Goal: Navigation & Orientation: Find specific page/section

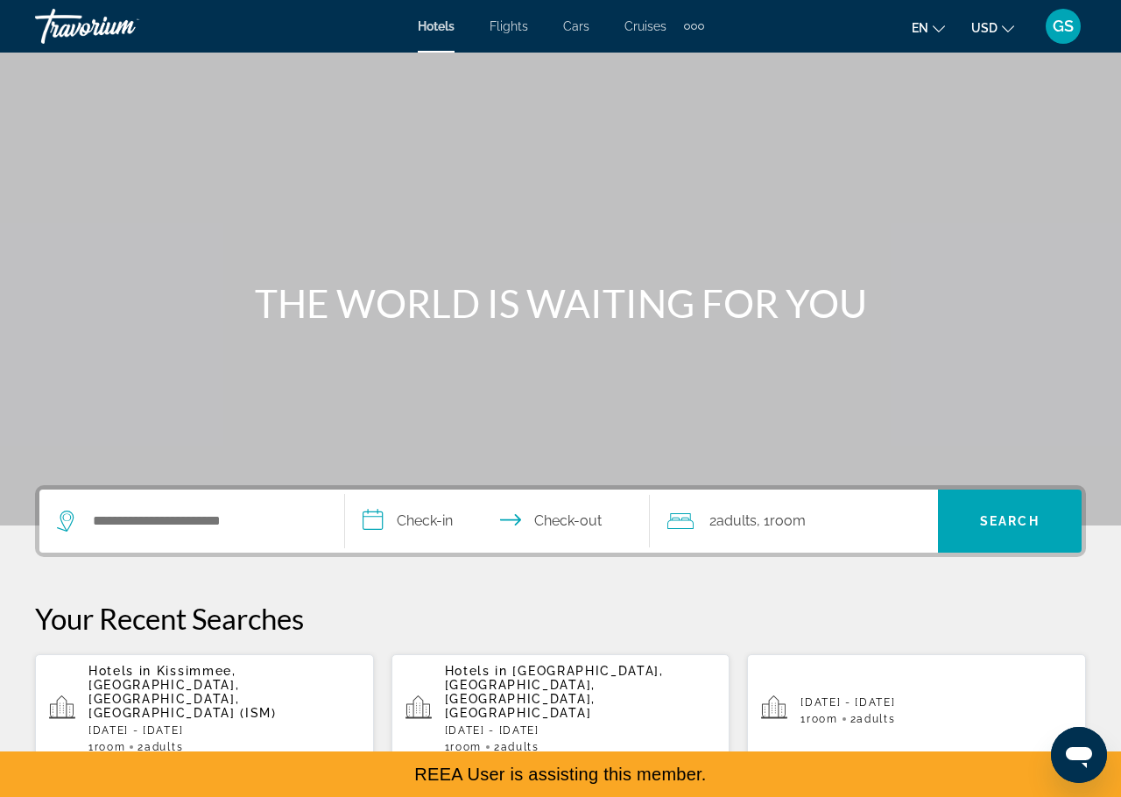
click at [512, 20] on span "Flights" at bounding box center [508, 26] width 39 height 14
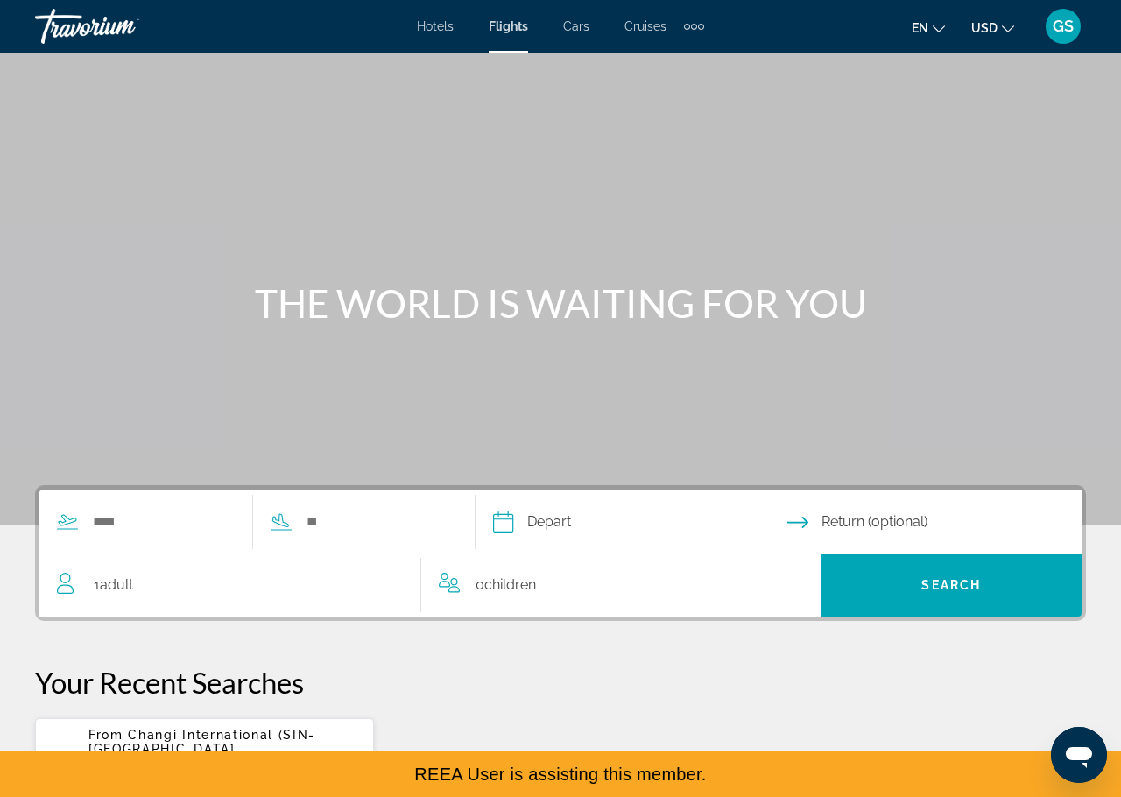
click at [579, 25] on span "Cars" at bounding box center [576, 26] width 26 height 14
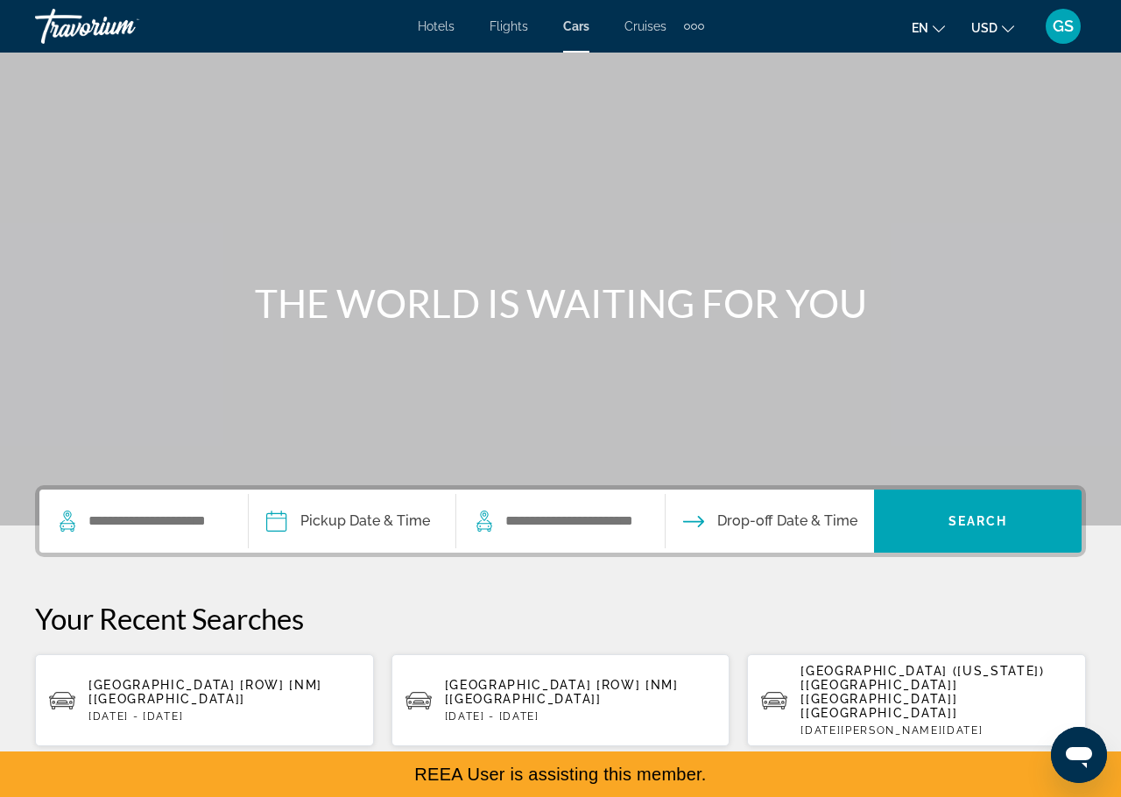
click at [650, 26] on span "Cruises" at bounding box center [645, 26] width 42 height 14
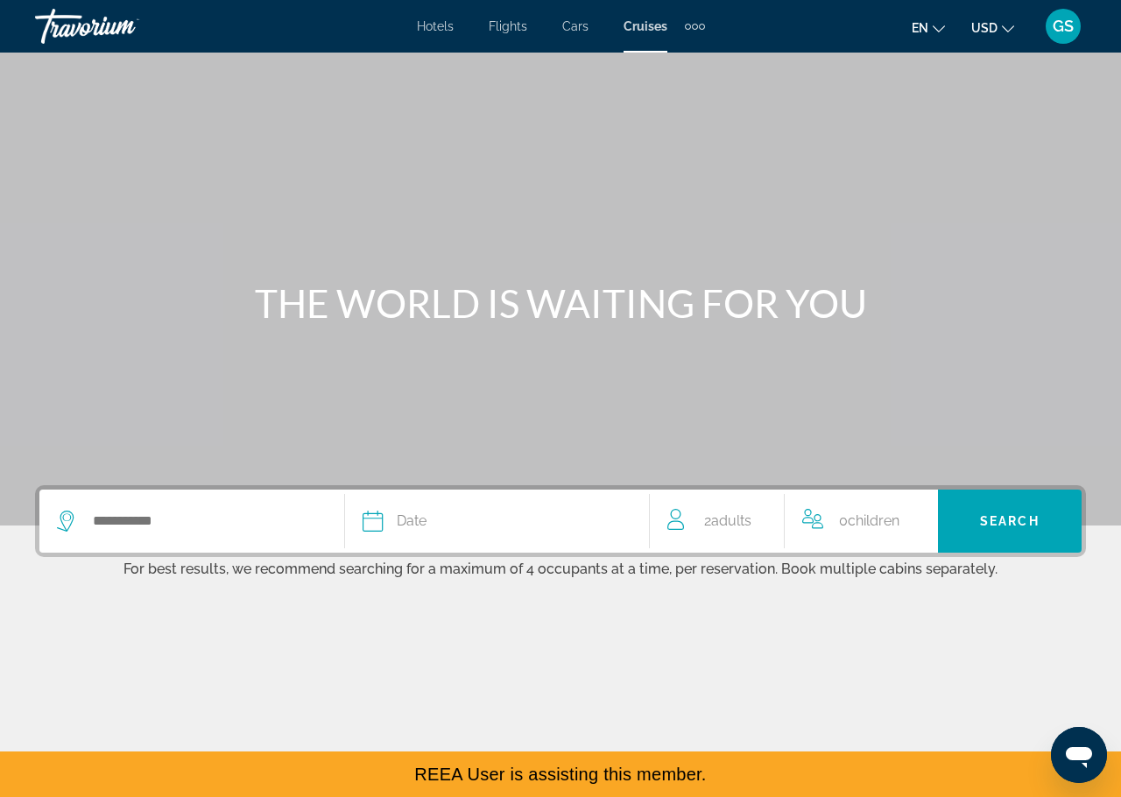
click at [697, 32] on div "Extra navigation items" at bounding box center [695, 26] width 20 height 26
click at [675, 58] on span "Activities" at bounding box center [665, 59] width 51 height 14
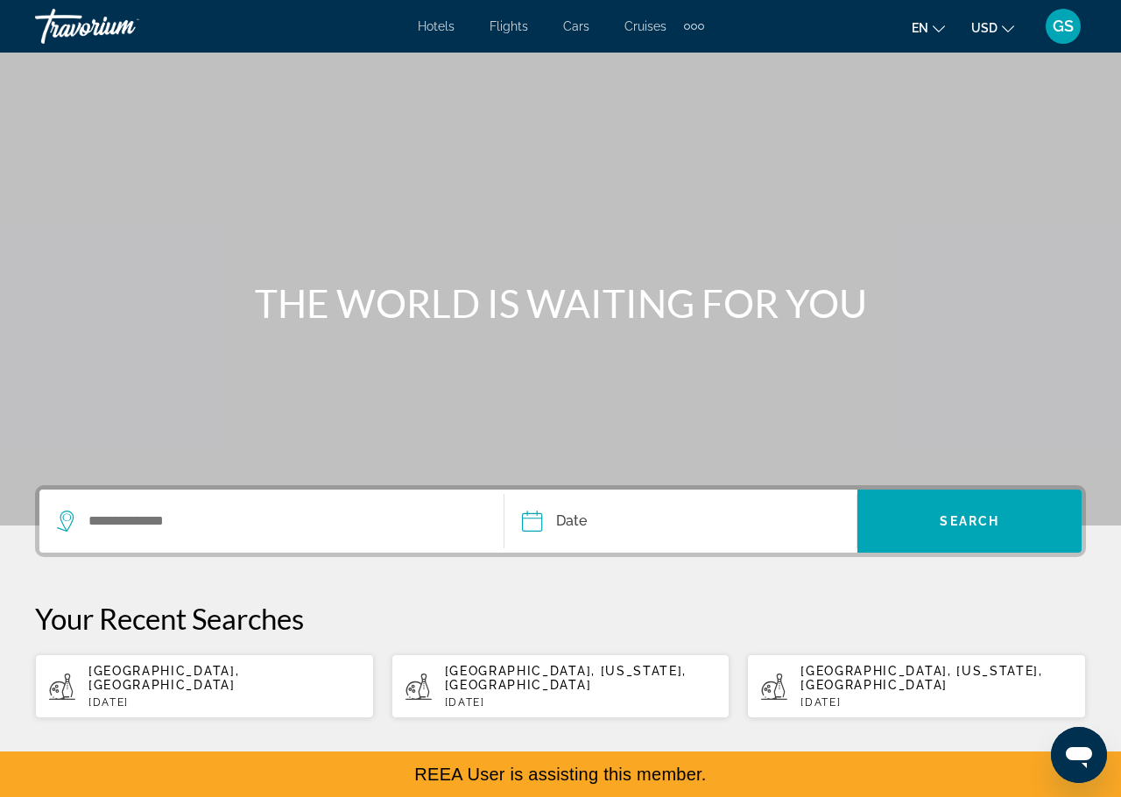
click at [439, 22] on span "Hotels" at bounding box center [436, 26] width 37 height 14
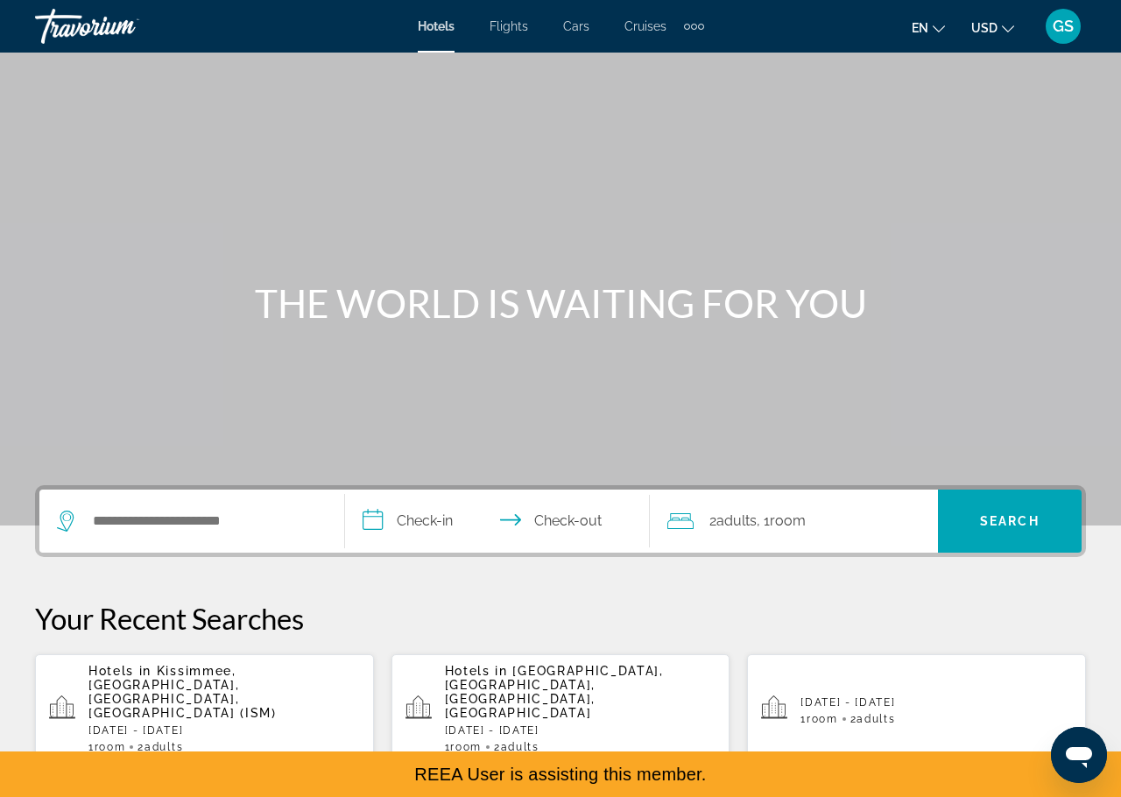
click at [1062, 29] on span "GS" at bounding box center [1062, 27] width 21 height 18
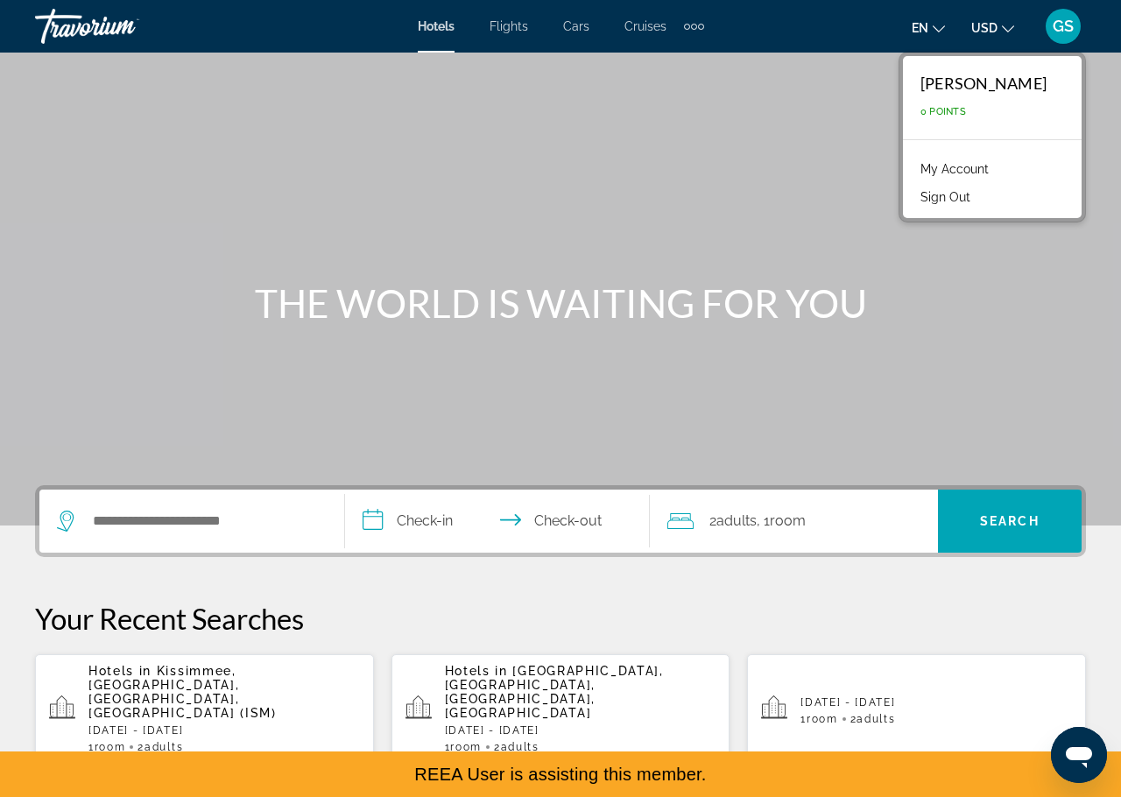
click at [991, 160] on link "My Account" at bounding box center [954, 169] width 86 height 23
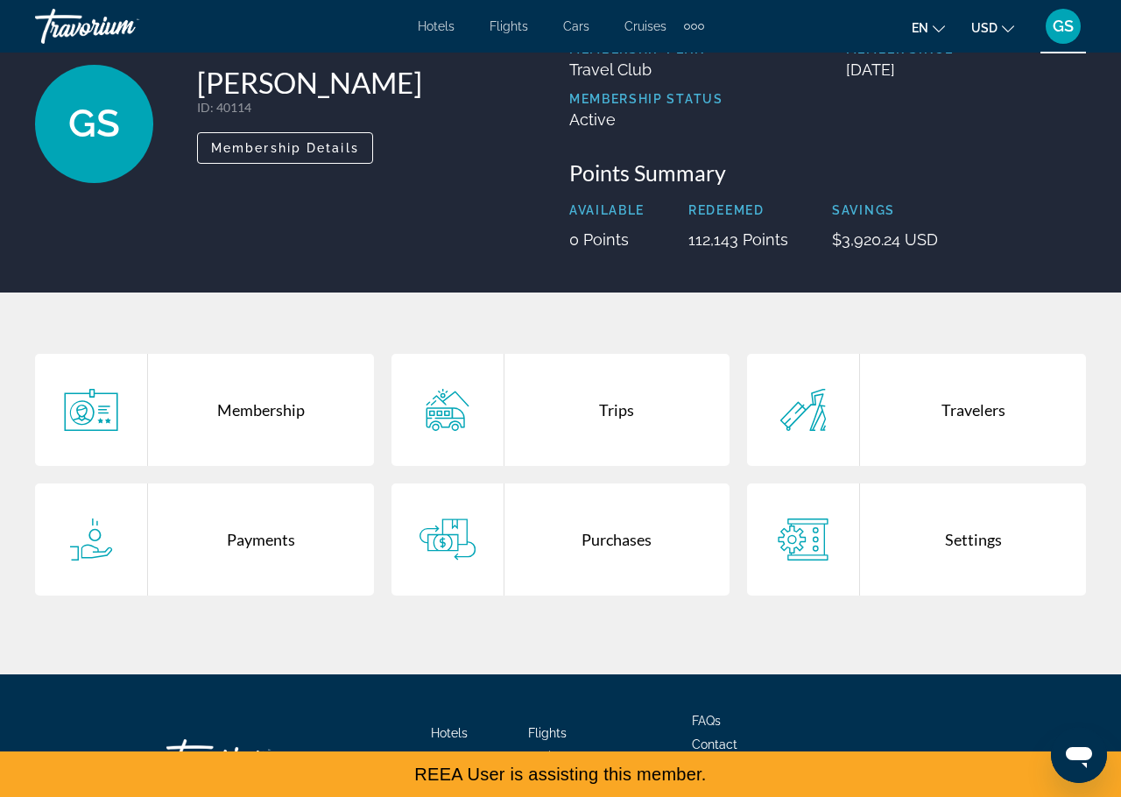
scroll to position [190, 0]
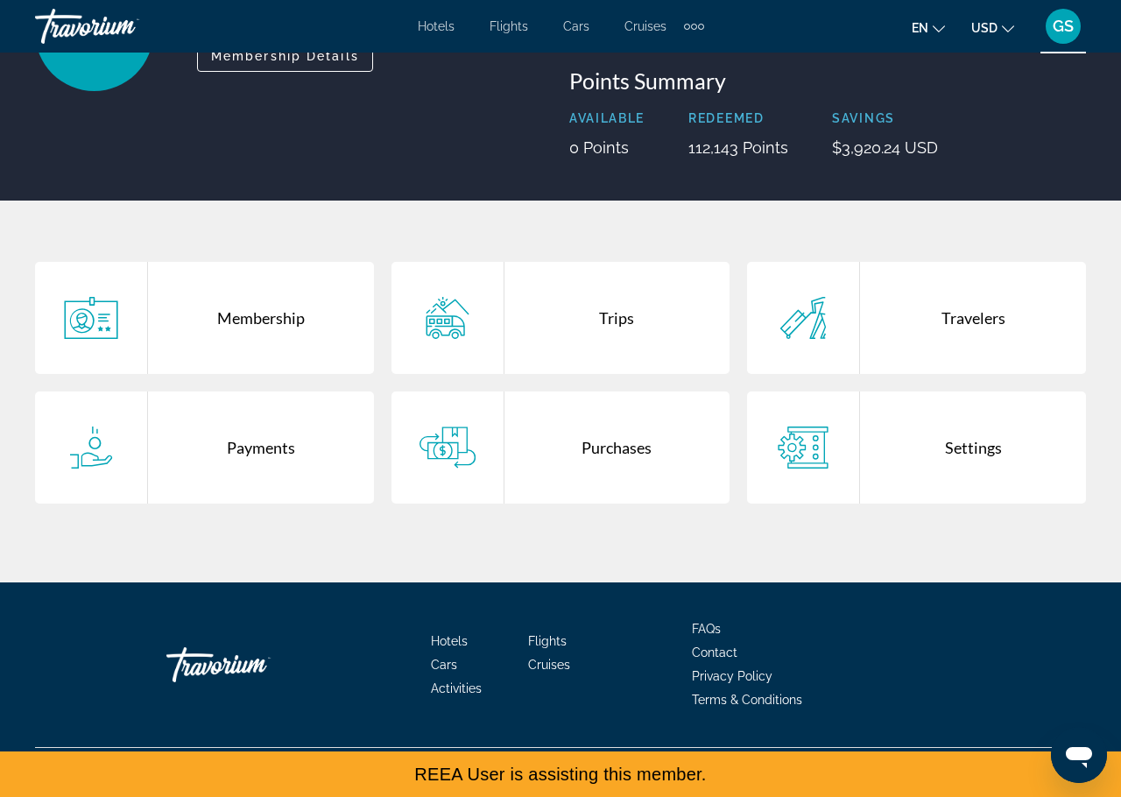
click at [263, 314] on div "Membership" at bounding box center [261, 318] width 226 height 112
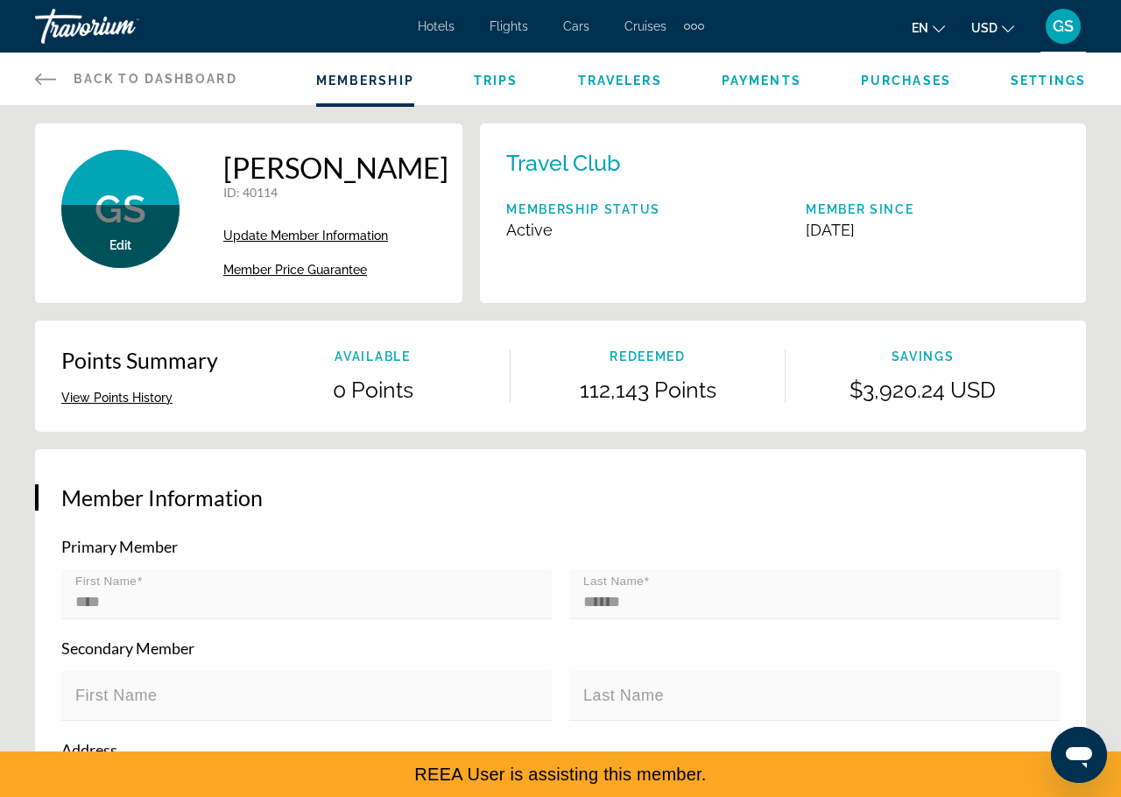
click at [1064, 24] on span "GS" at bounding box center [1062, 27] width 21 height 18
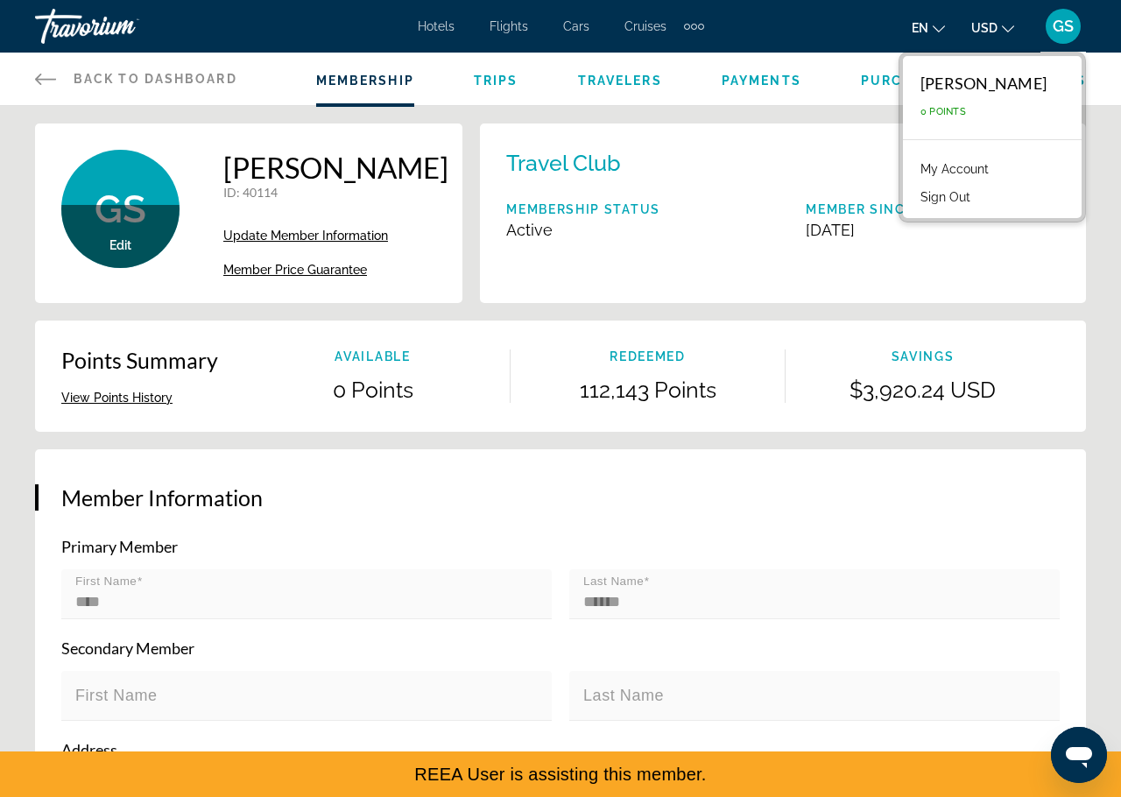
click at [493, 86] on span "Trips" at bounding box center [496, 81] width 45 height 14
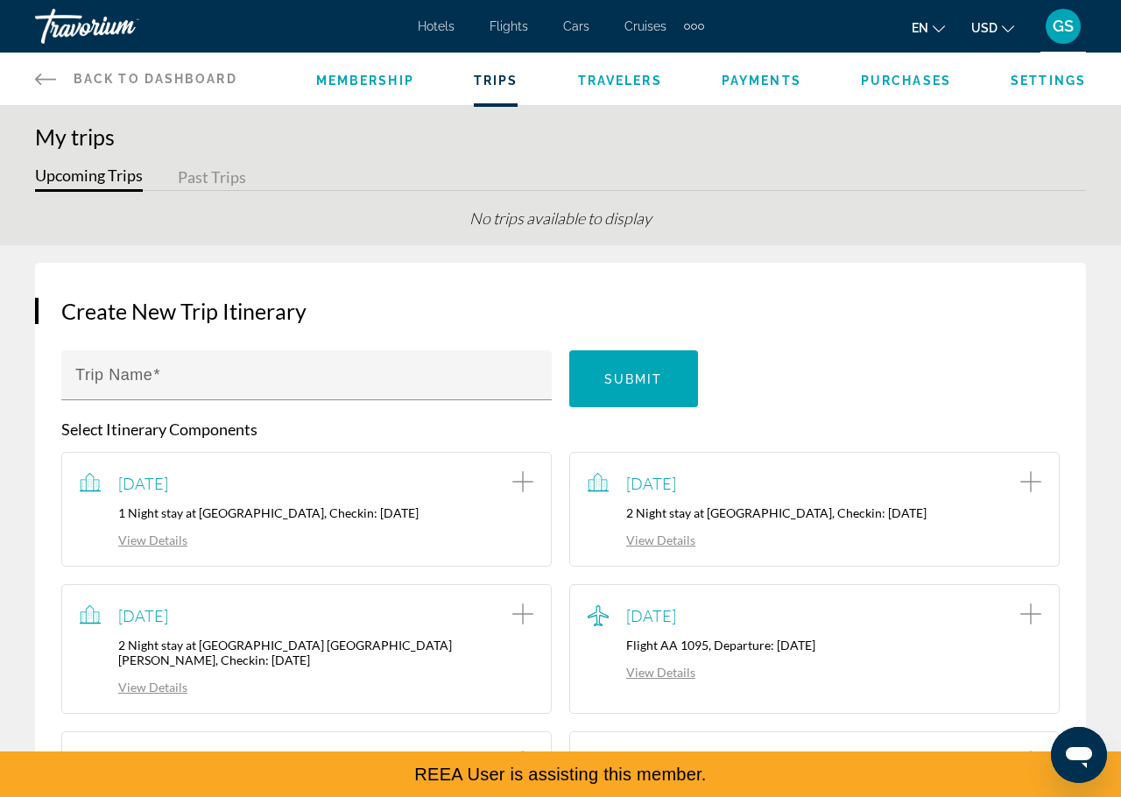
click at [635, 76] on span "Travelers" at bounding box center [620, 81] width 84 height 14
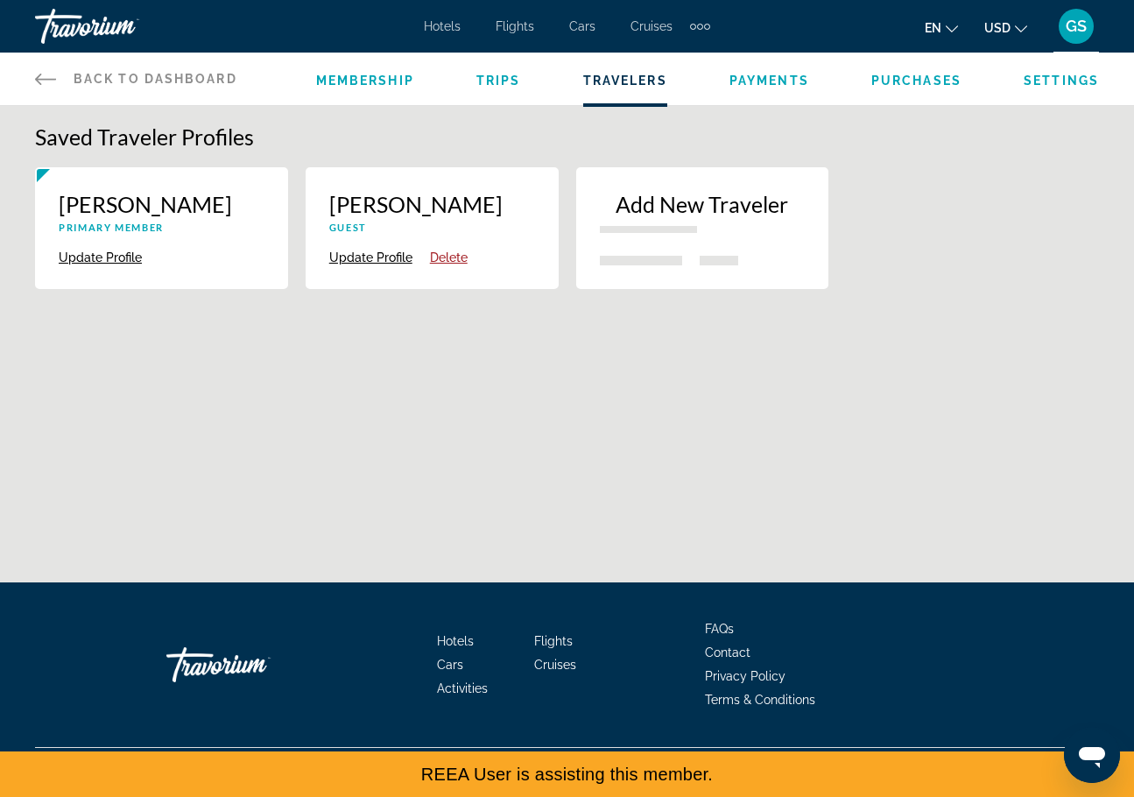
click at [756, 82] on span "Payments" at bounding box center [769, 81] width 80 height 14
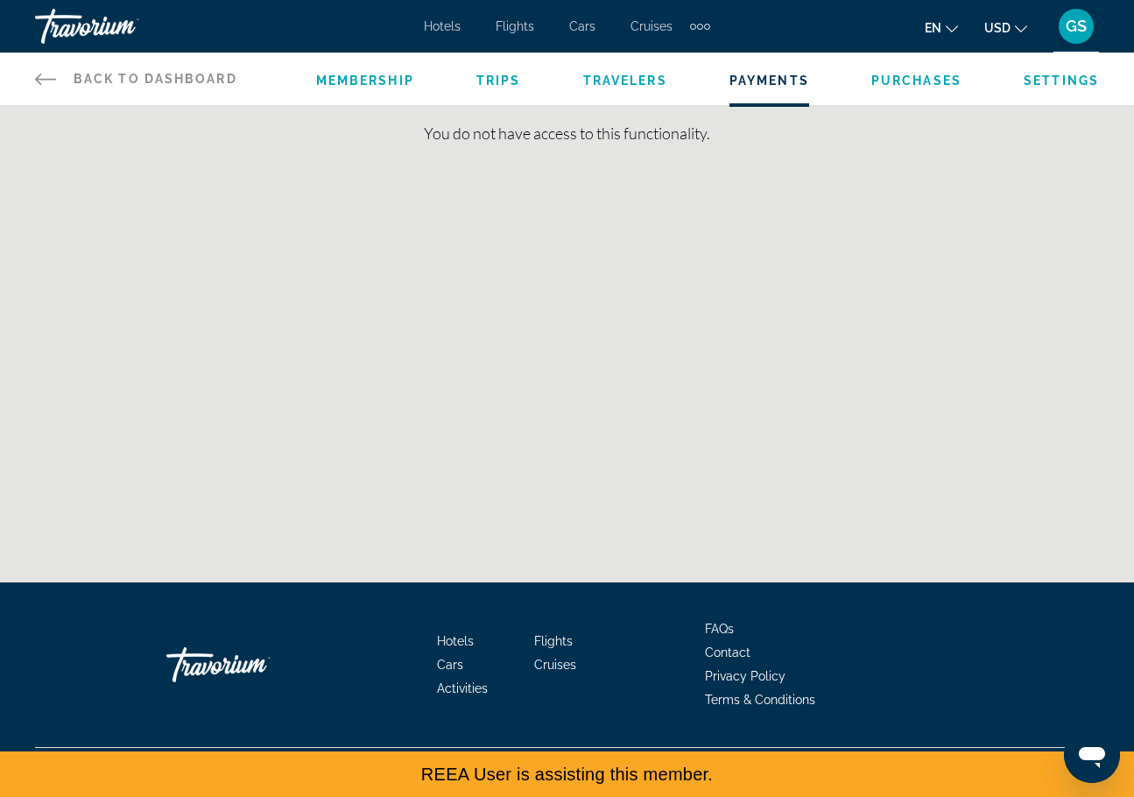
click at [892, 80] on span "Purchases" at bounding box center [916, 81] width 90 height 14
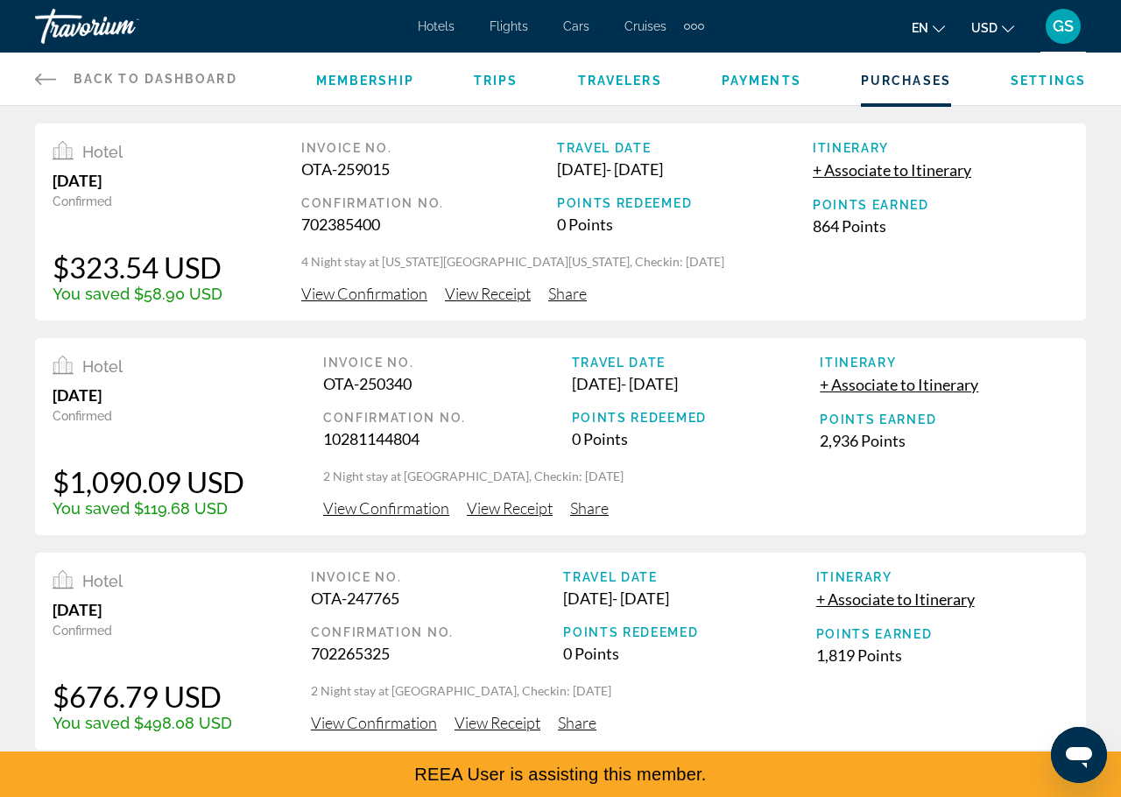
click at [426, 25] on span "Hotels" at bounding box center [436, 26] width 37 height 14
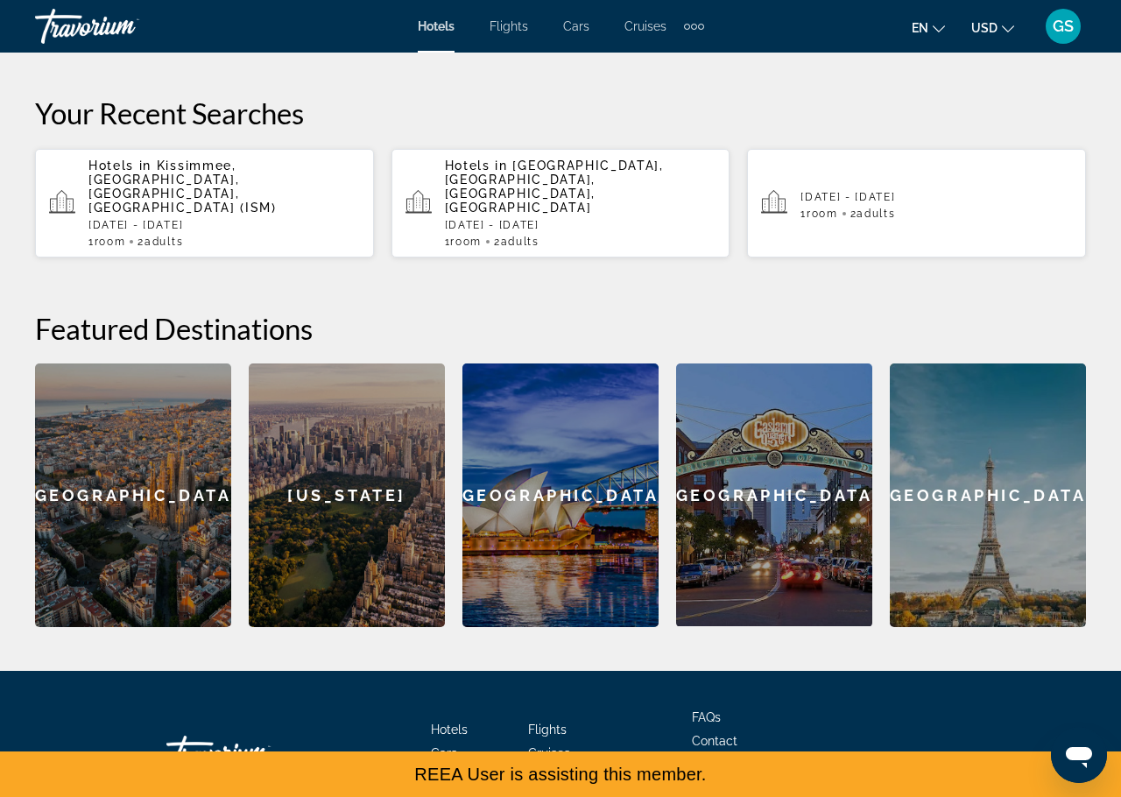
scroll to position [547, 0]
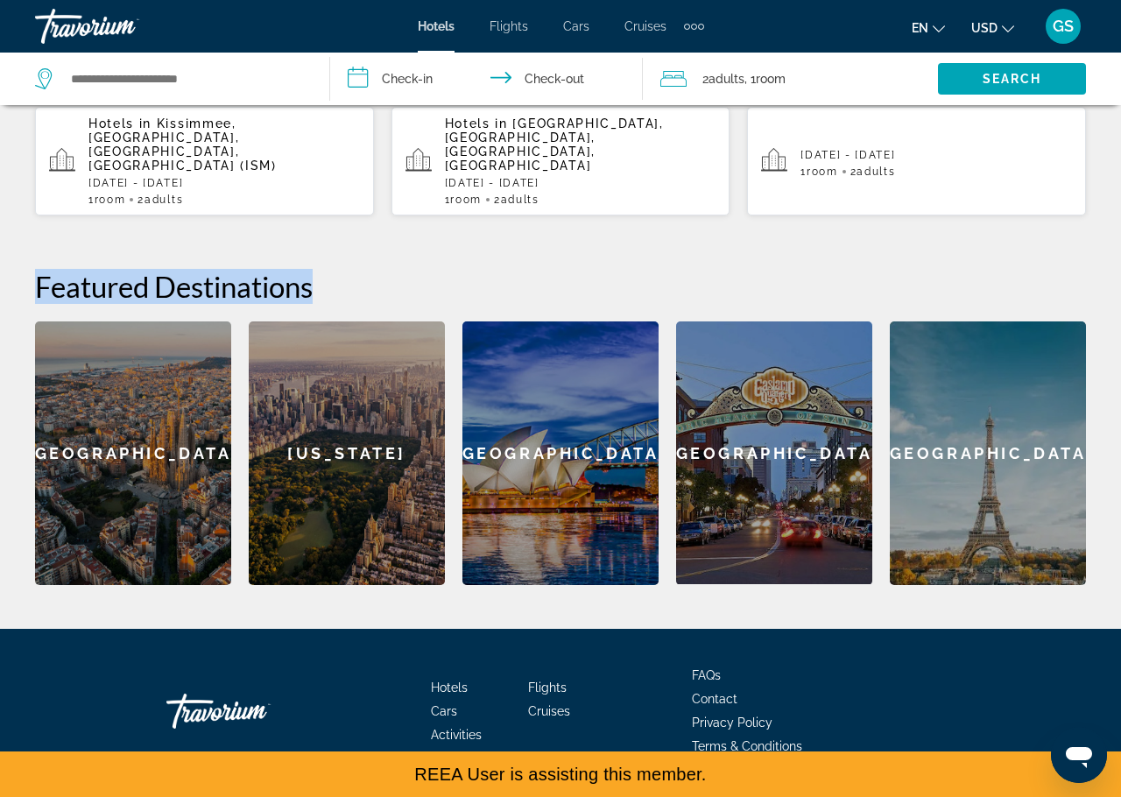
drag, startPoint x: 37, startPoint y: 257, endPoint x: 318, endPoint y: 249, distance: 281.2
click at [318, 269] on h2 "Featured Destinations" at bounding box center [560, 286] width 1051 height 35
click at [331, 269] on h2 "Featured Destinations" at bounding box center [560, 286] width 1051 height 35
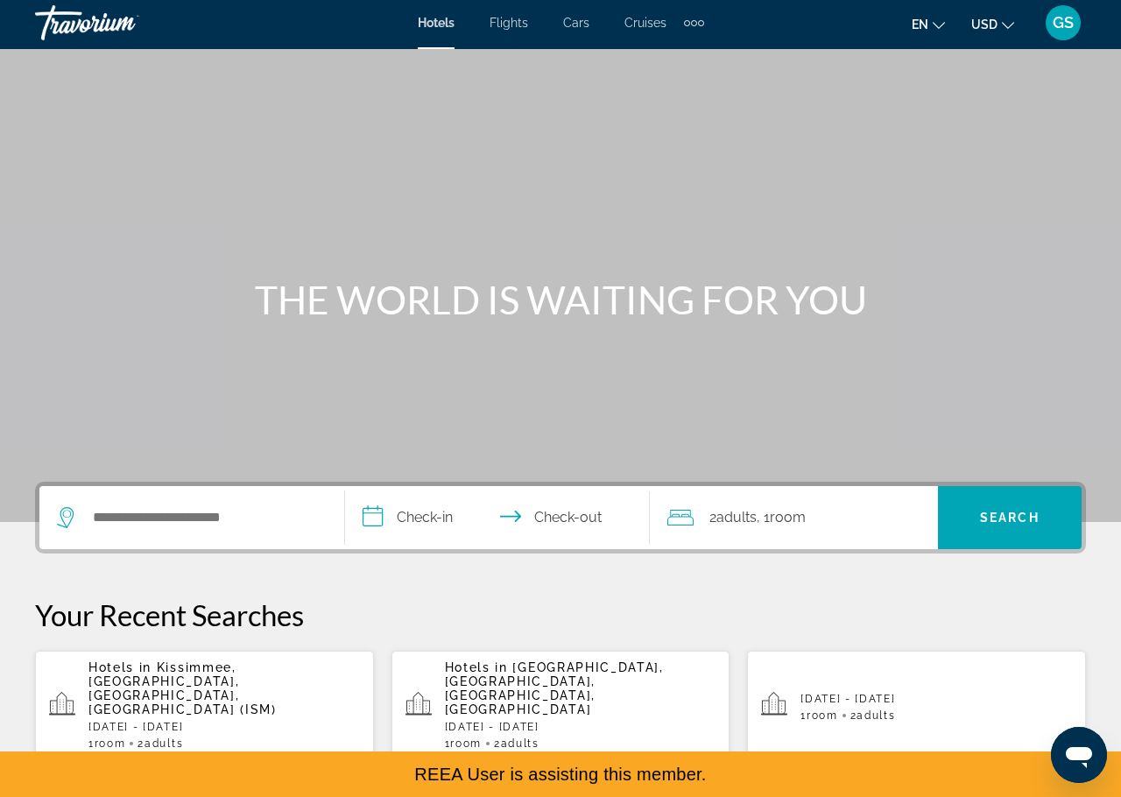
scroll to position [0, 0]
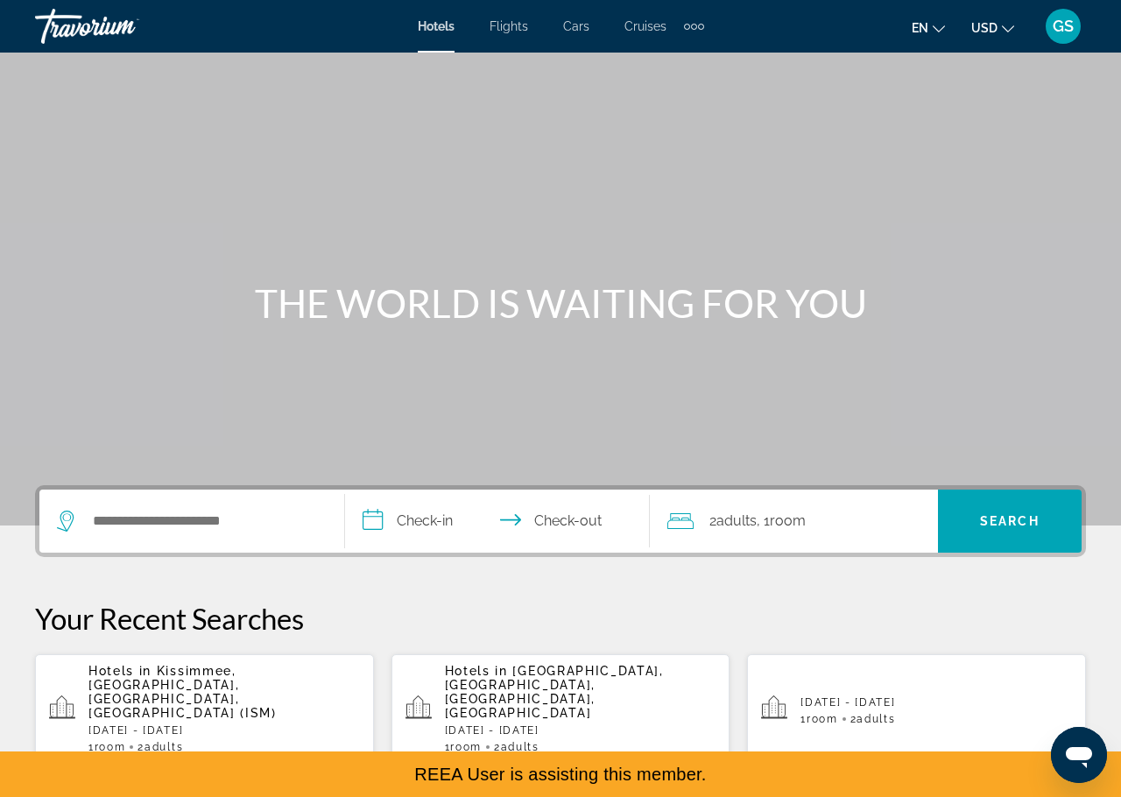
click at [1059, 27] on span "GS" at bounding box center [1062, 27] width 21 height 18
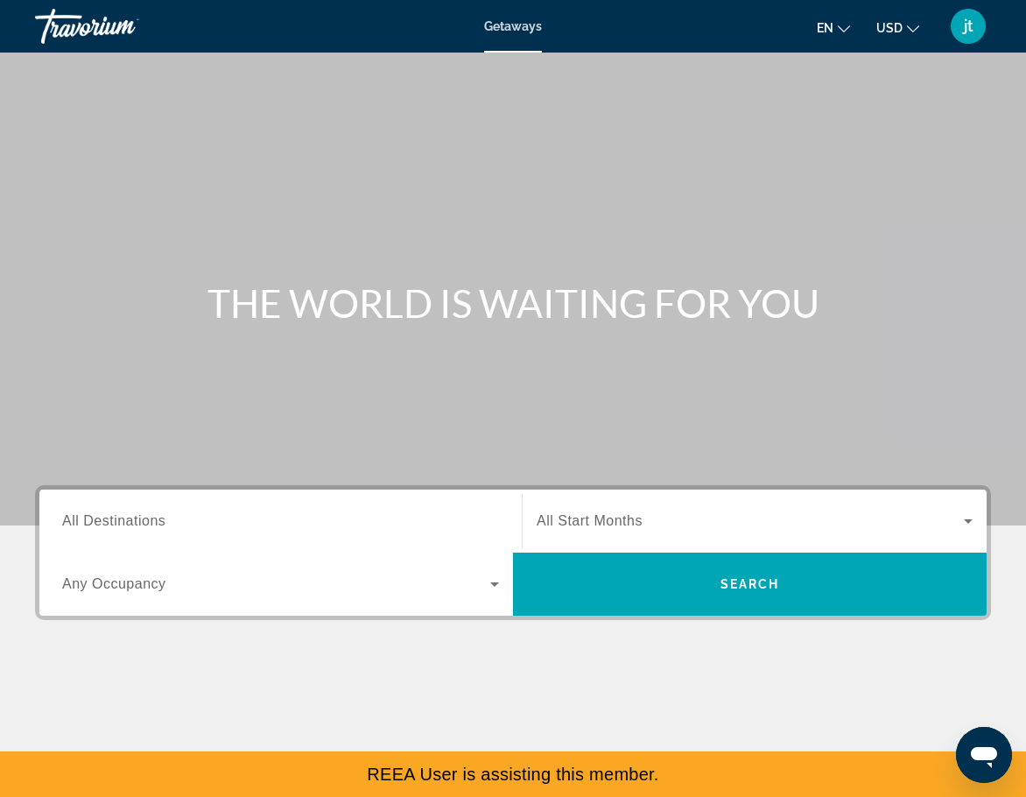
click at [976, 32] on div "jt" at bounding box center [968, 26] width 35 height 35
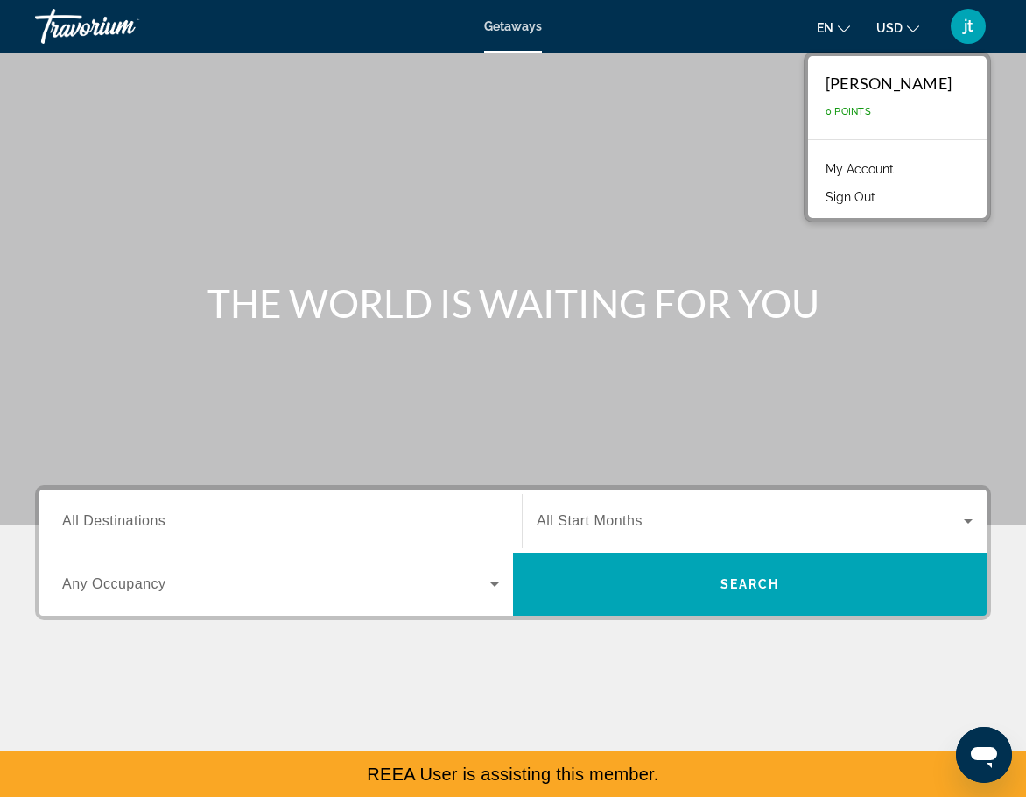
click at [598, 277] on div "Main content" at bounding box center [513, 262] width 1026 height 525
